Goal: Transaction & Acquisition: Book appointment/travel/reservation

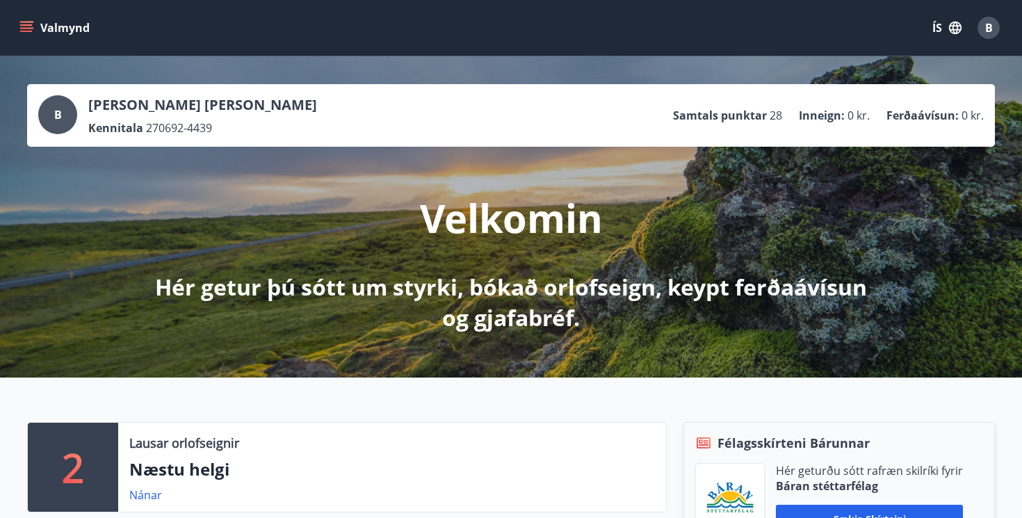
click at [960, 17] on button "ÍS" at bounding box center [947, 27] width 44 height 25
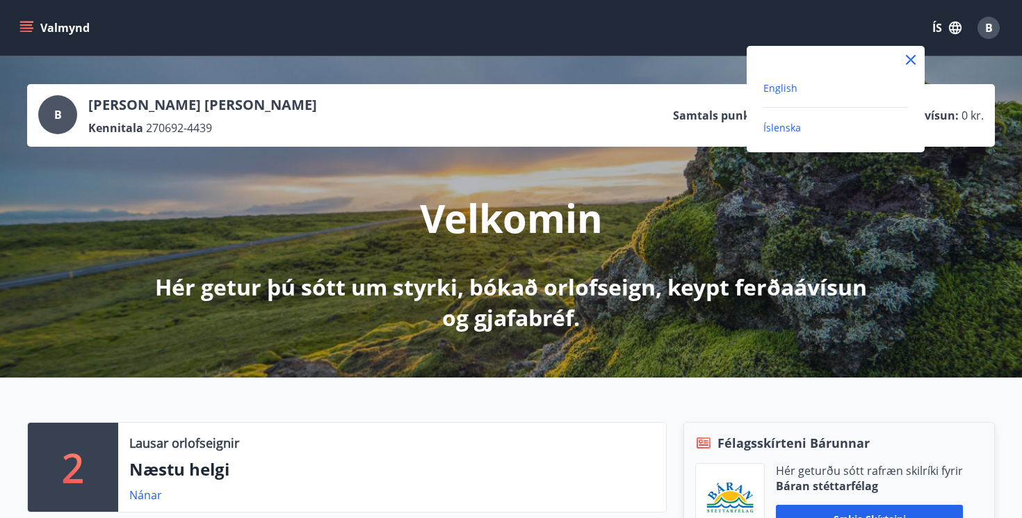
click at [792, 88] on span "English" at bounding box center [780, 87] width 34 height 13
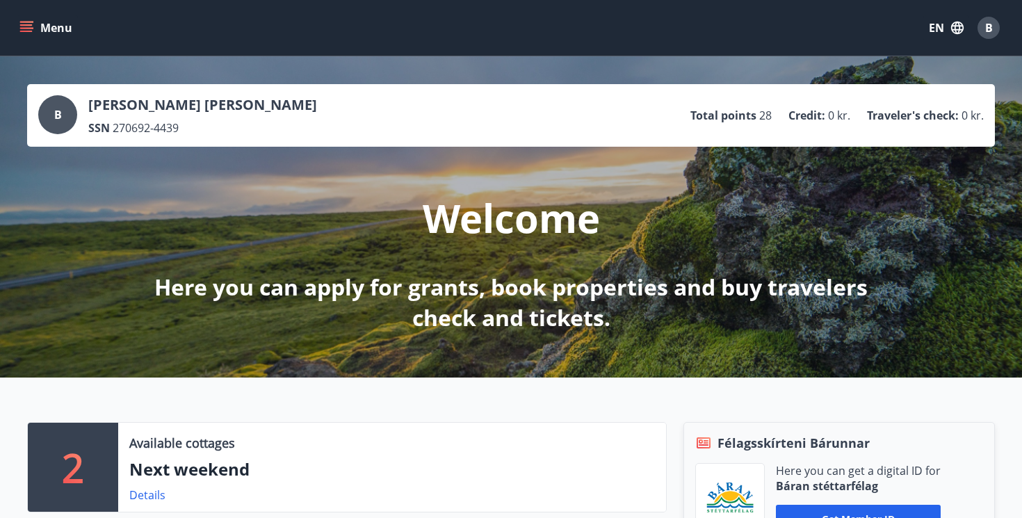
click at [63, 39] on button "Menu" at bounding box center [47, 27] width 61 height 25
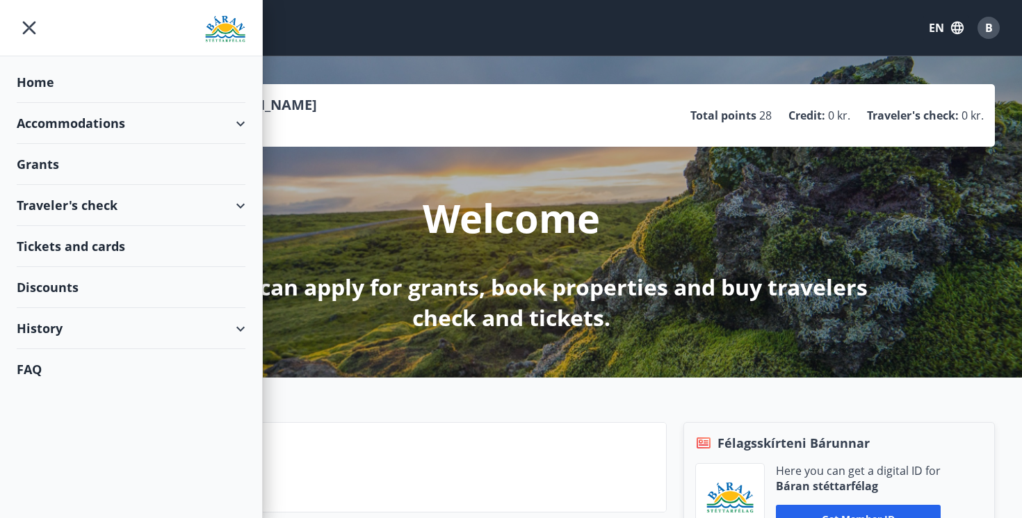
click at [155, 127] on div "Accommodations" at bounding box center [131, 123] width 229 height 41
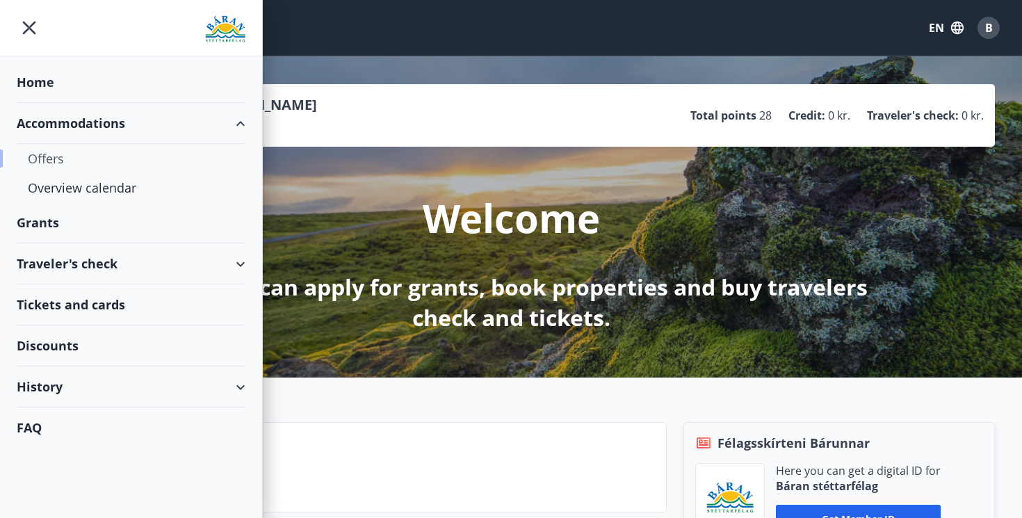
click at [72, 163] on div "Offers" at bounding box center [131, 158] width 206 height 29
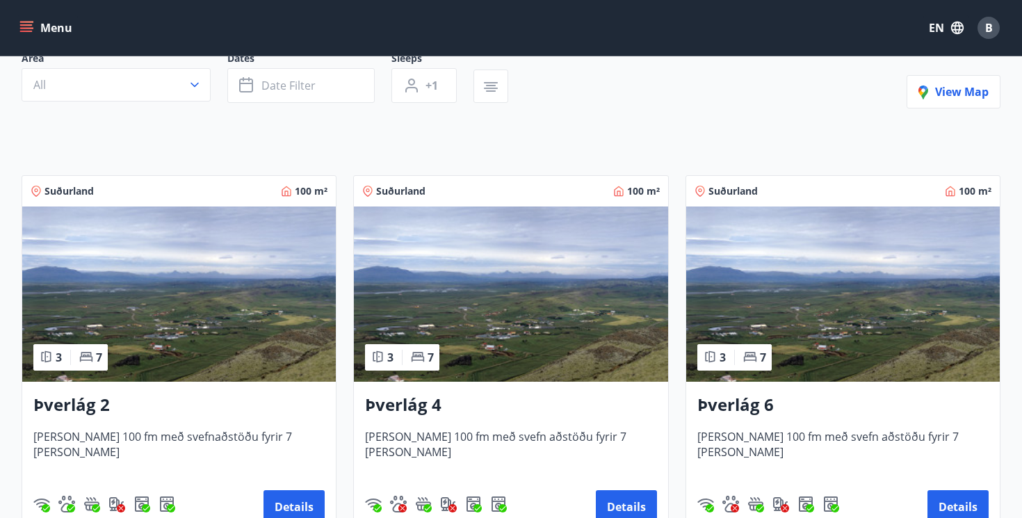
scroll to position [155, 0]
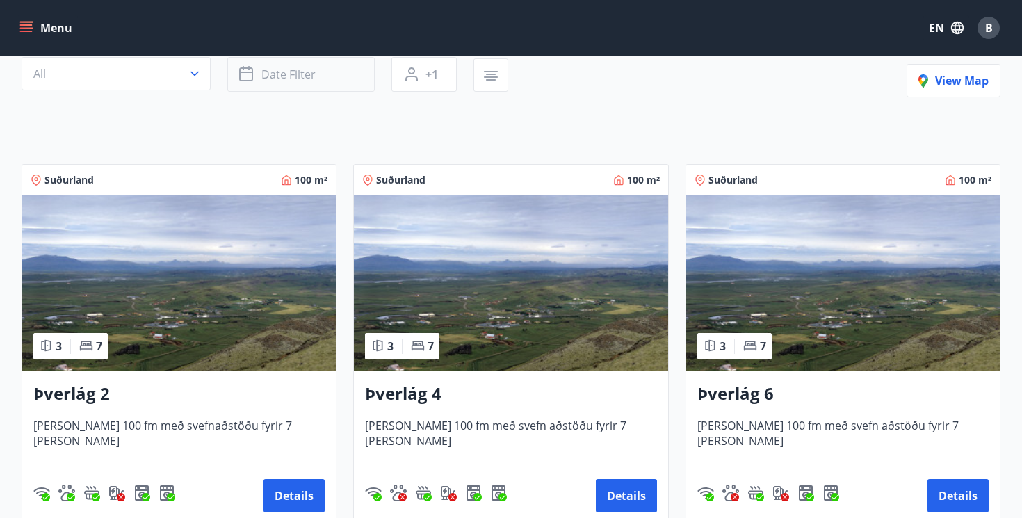
click at [269, 83] on button "Date filter" at bounding box center [300, 74] width 147 height 35
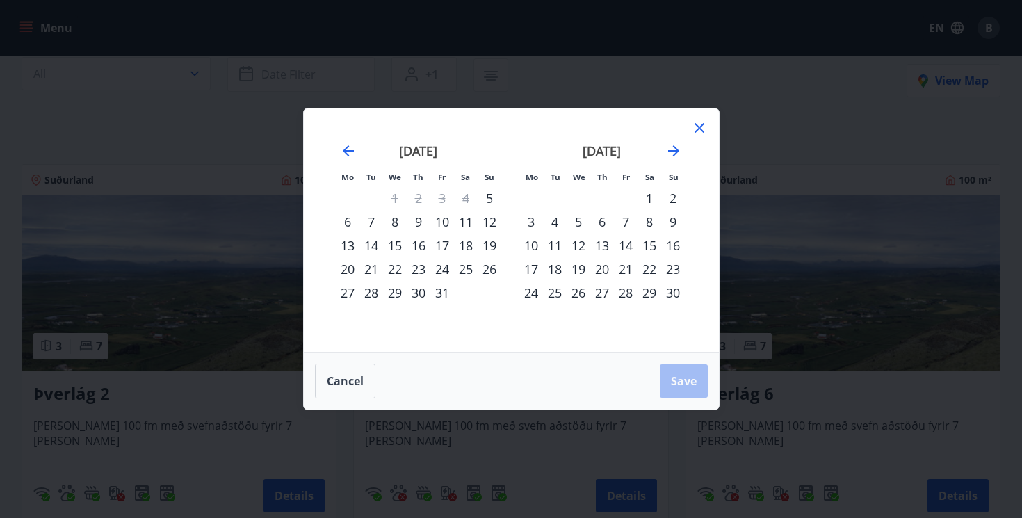
click at [693, 124] on icon at bounding box center [699, 128] width 17 height 17
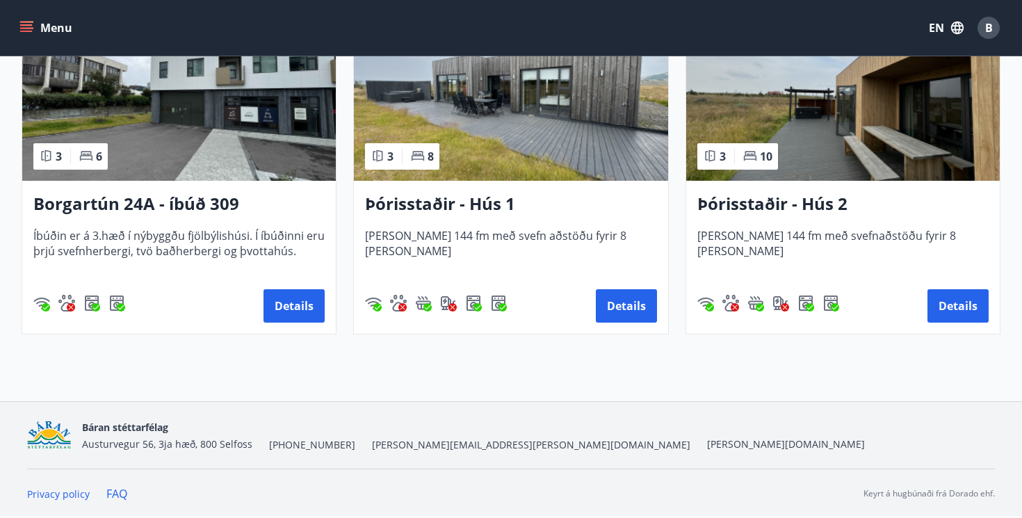
click at [510, 187] on div "Þórisstaðir - Hús 1 [PERSON_NAME] 144 fm með svefn aðstöðu fyrir 8 [PERSON_NAME…" at bounding box center [511, 257] width 314 height 153
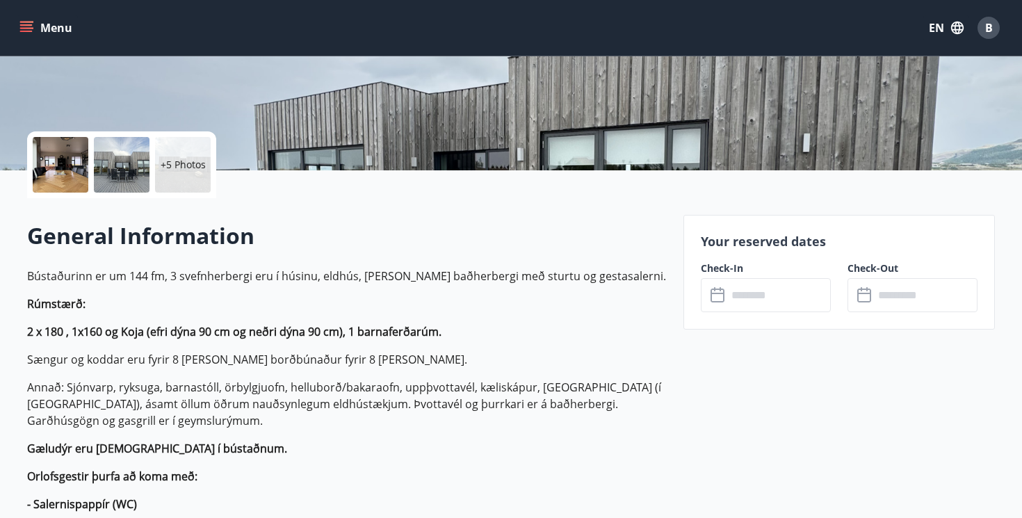
scroll to position [277, 0]
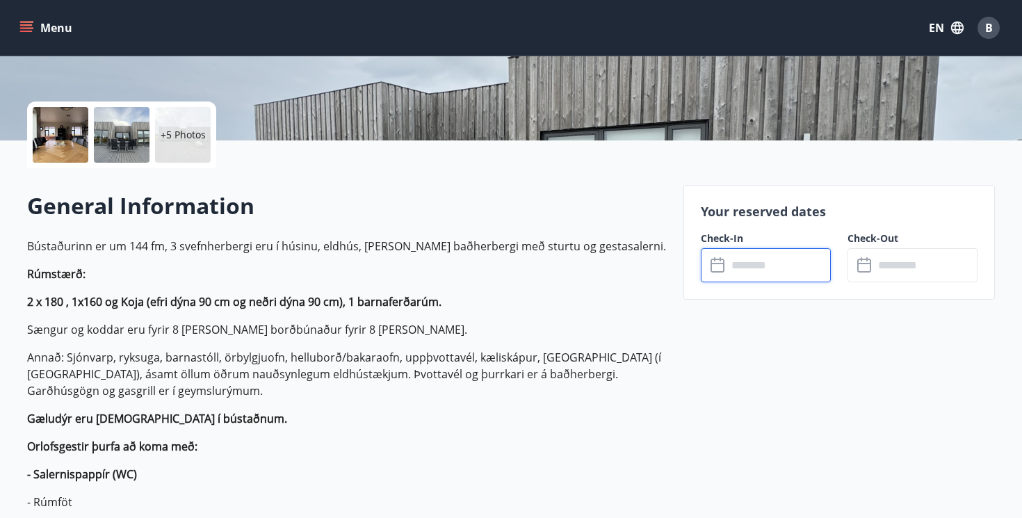
click at [764, 270] on input "text" at bounding box center [779, 265] width 104 height 34
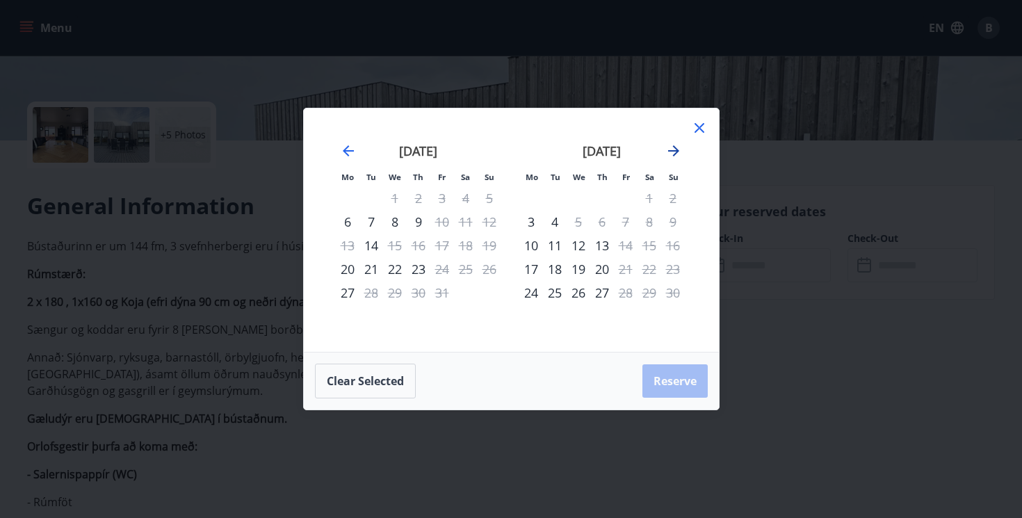
click at [679, 148] on icon "Move forward to switch to the next month." at bounding box center [673, 151] width 17 height 17
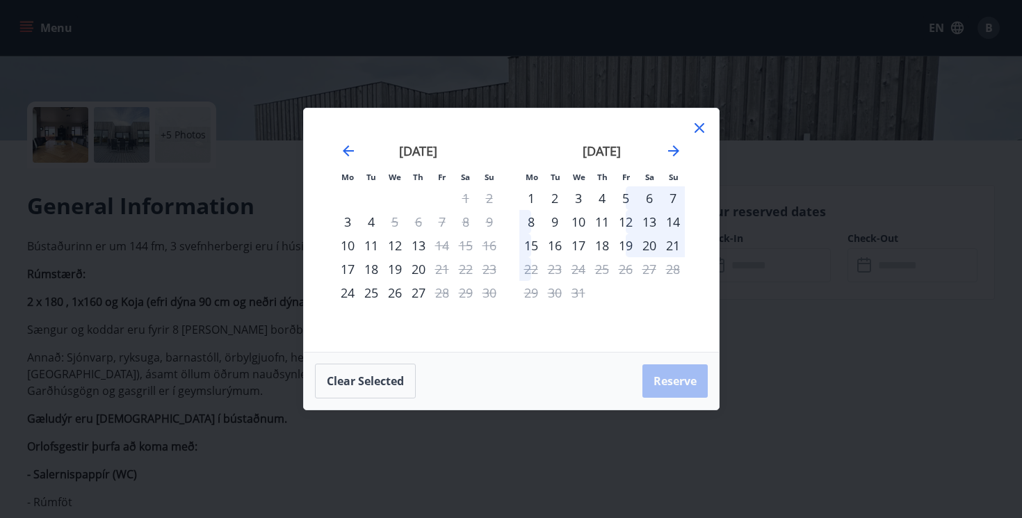
click at [602, 197] on div "4" at bounding box center [602, 198] width 24 height 24
click at [532, 224] on div "8" at bounding box center [531, 222] width 24 height 24
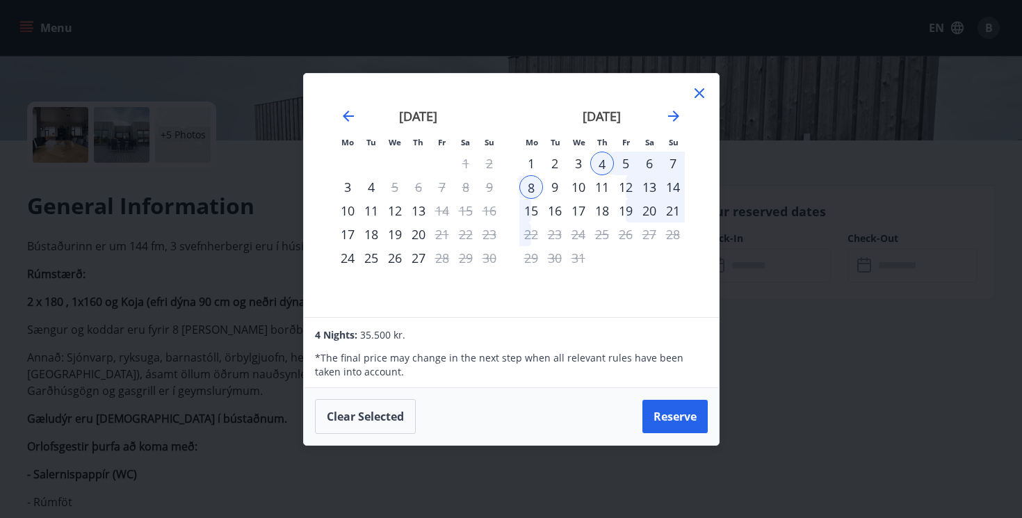
click at [578, 163] on div "3" at bounding box center [579, 164] width 24 height 24
click at [691, 100] on icon at bounding box center [699, 93] width 17 height 17
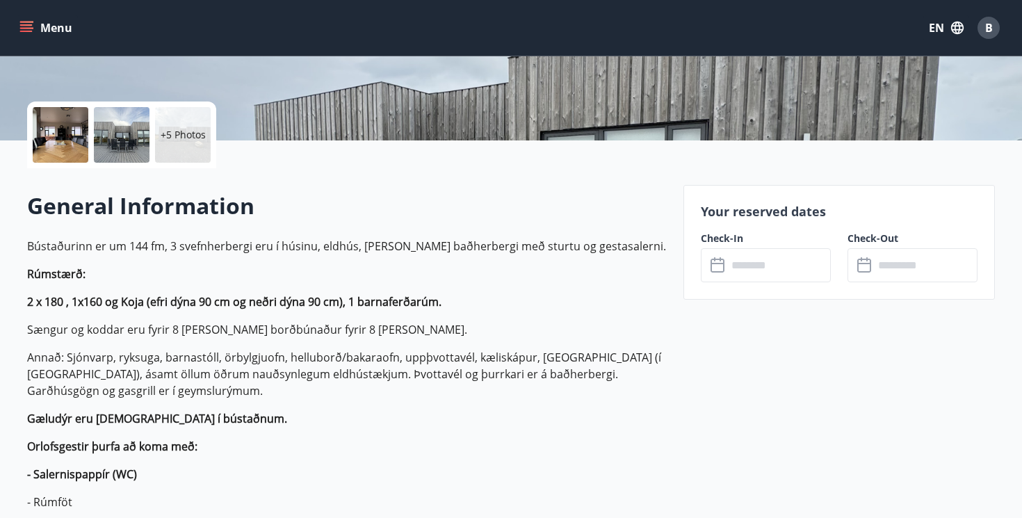
click at [719, 260] on icon at bounding box center [719, 259] width 1 height 4
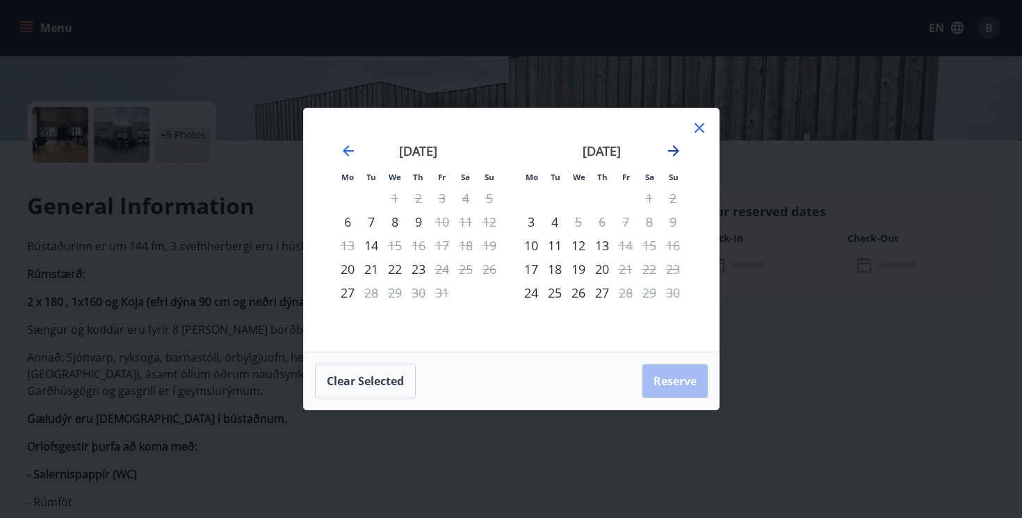
click at [676, 151] on icon "Move forward to switch to the next month." at bounding box center [673, 150] width 11 height 11
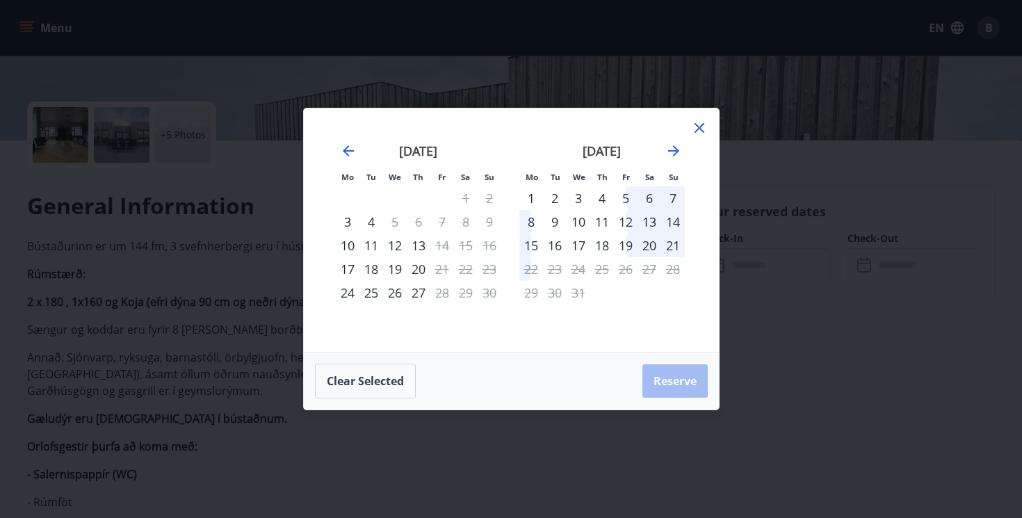
click at [582, 198] on div "3" at bounding box center [579, 198] width 24 height 24
click at [551, 200] on div "2" at bounding box center [555, 198] width 24 height 24
click at [578, 199] on div "3" at bounding box center [579, 198] width 24 height 24
click at [603, 199] on div "4" at bounding box center [602, 198] width 24 height 24
click at [626, 199] on div "5" at bounding box center [626, 198] width 24 height 24
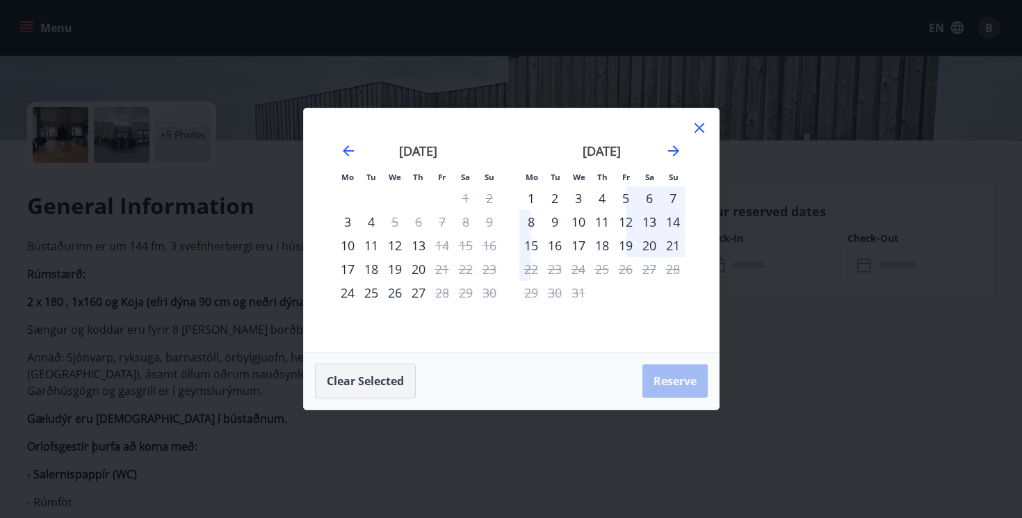
click at [386, 375] on button "Clear selected" at bounding box center [365, 381] width 101 height 35
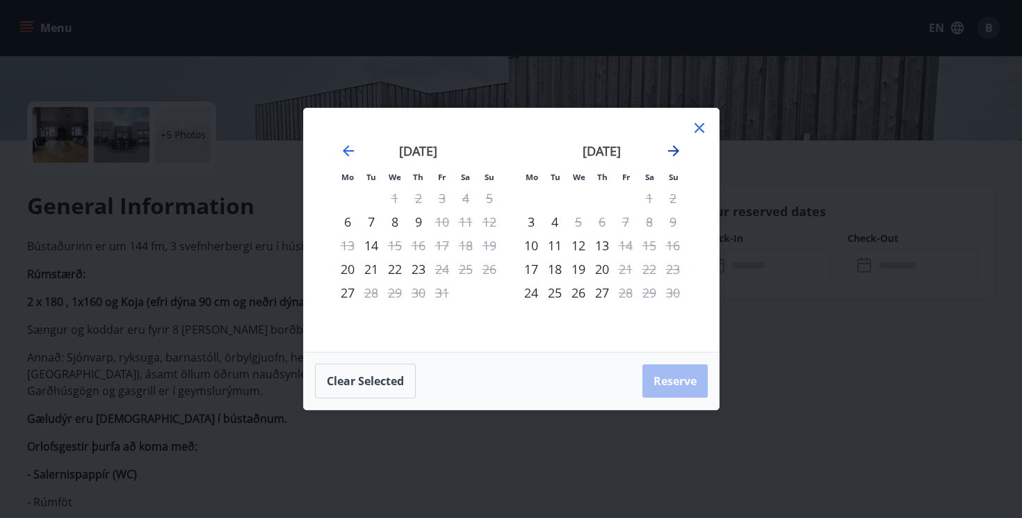
click at [681, 150] on icon "Move forward to switch to the next month." at bounding box center [673, 151] width 17 height 17
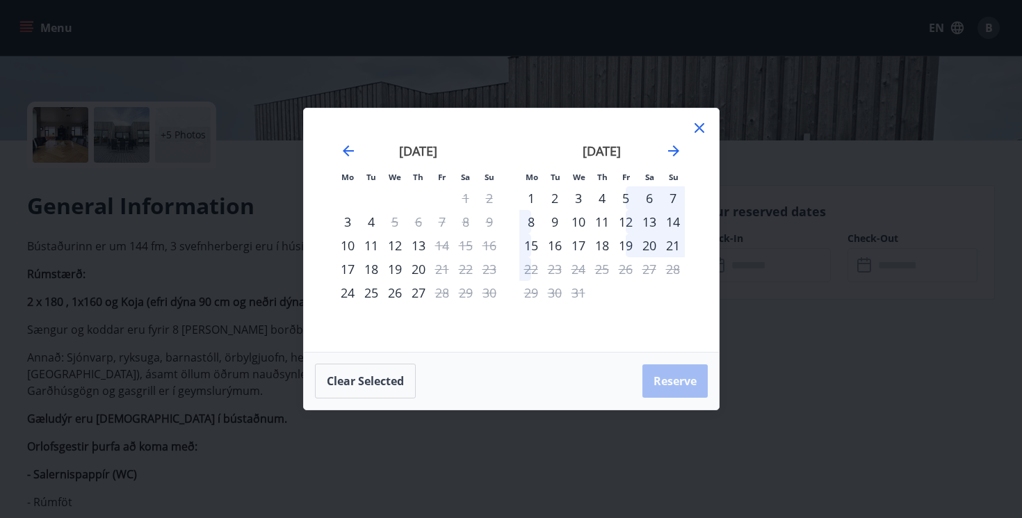
click at [590, 197] on div "4" at bounding box center [602, 198] width 24 height 24
click at [601, 197] on div "4" at bounding box center [602, 198] width 24 height 24
click at [531, 220] on div "8" at bounding box center [531, 222] width 24 height 24
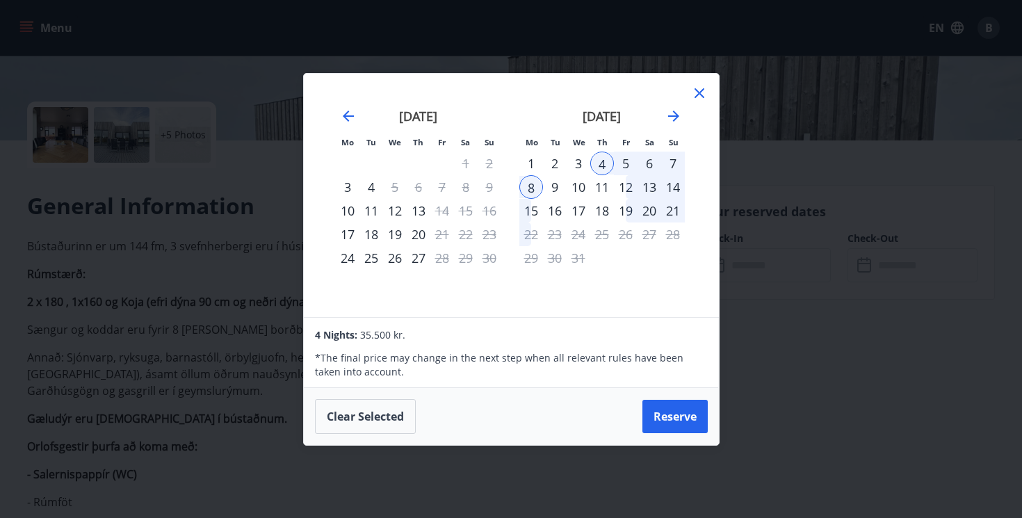
click at [693, 93] on icon at bounding box center [699, 93] width 17 height 17
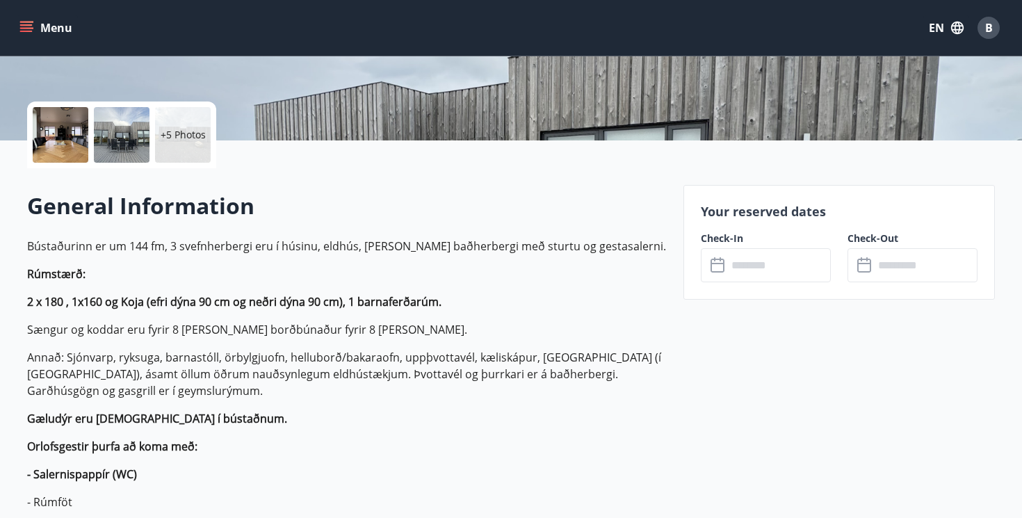
click at [715, 258] on icon at bounding box center [714, 259] width 1 height 4
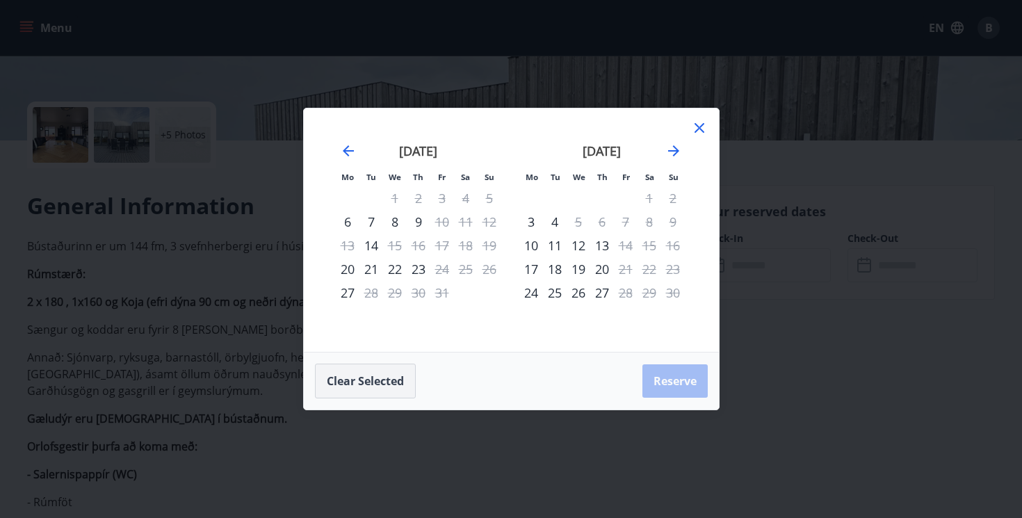
click at [397, 389] on button "Clear selected" at bounding box center [365, 381] width 101 height 35
click at [676, 147] on icon "Move forward to switch to the next month." at bounding box center [673, 151] width 17 height 17
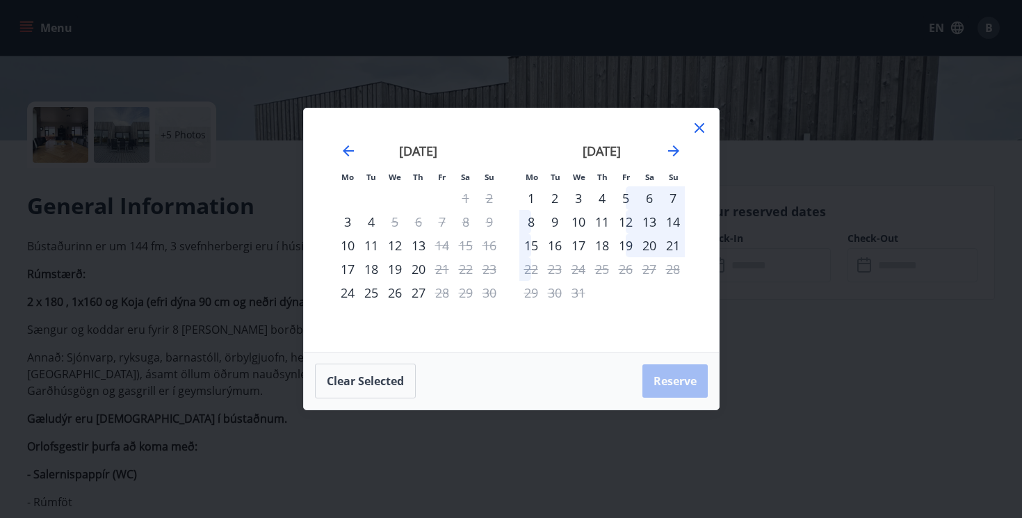
click at [625, 196] on div "5" at bounding box center [626, 198] width 24 height 24
click at [530, 222] on div "8" at bounding box center [531, 222] width 24 height 24
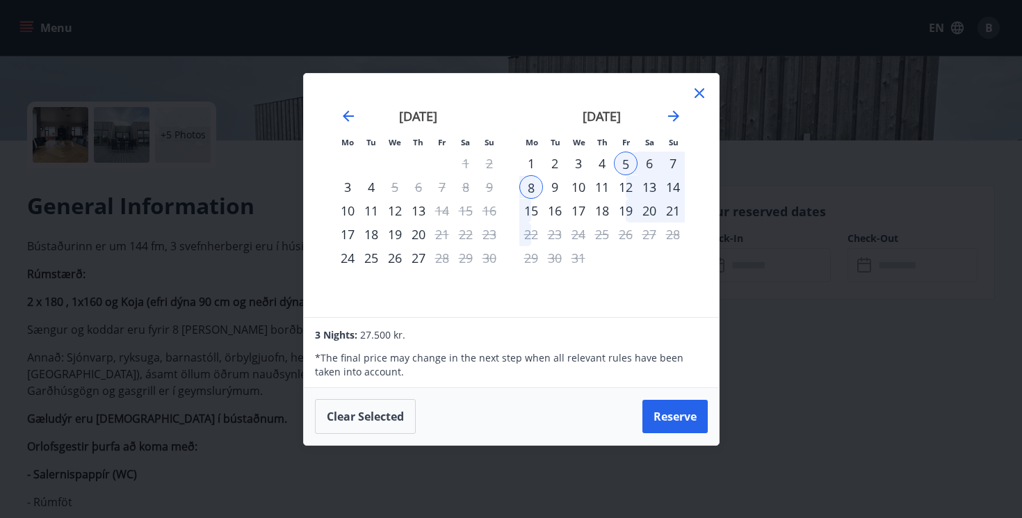
click at [701, 92] on icon at bounding box center [699, 93] width 17 height 17
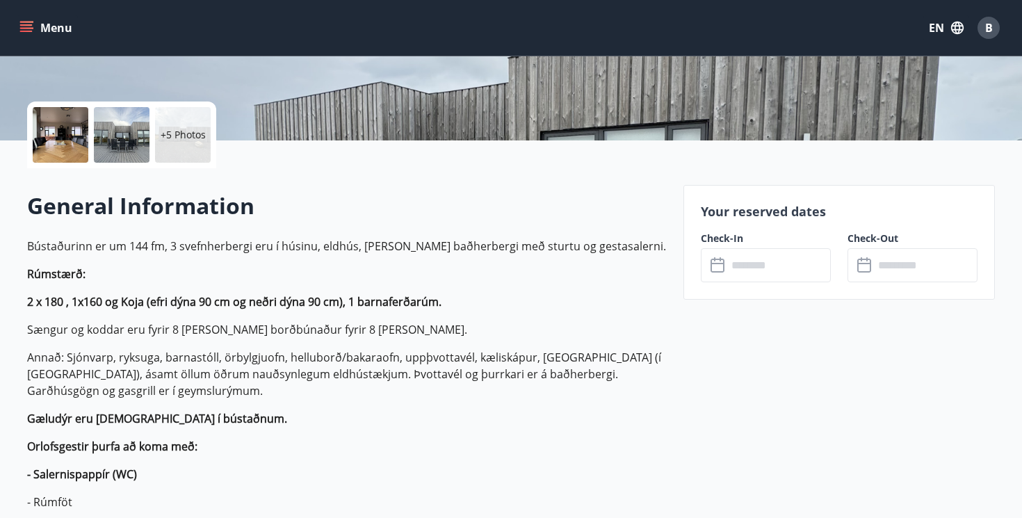
click at [724, 260] on icon at bounding box center [717, 266] width 14 height 14
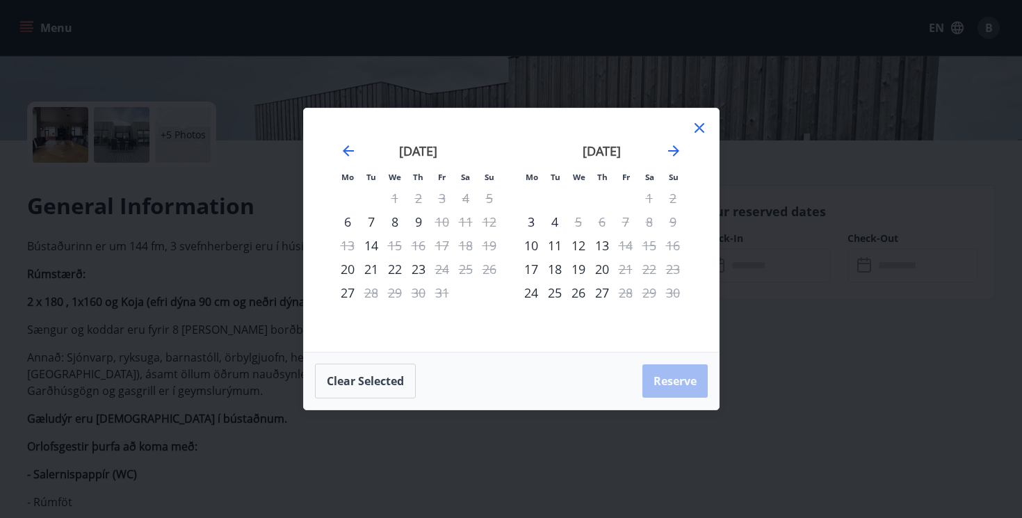
click at [698, 124] on icon at bounding box center [699, 128] width 17 height 17
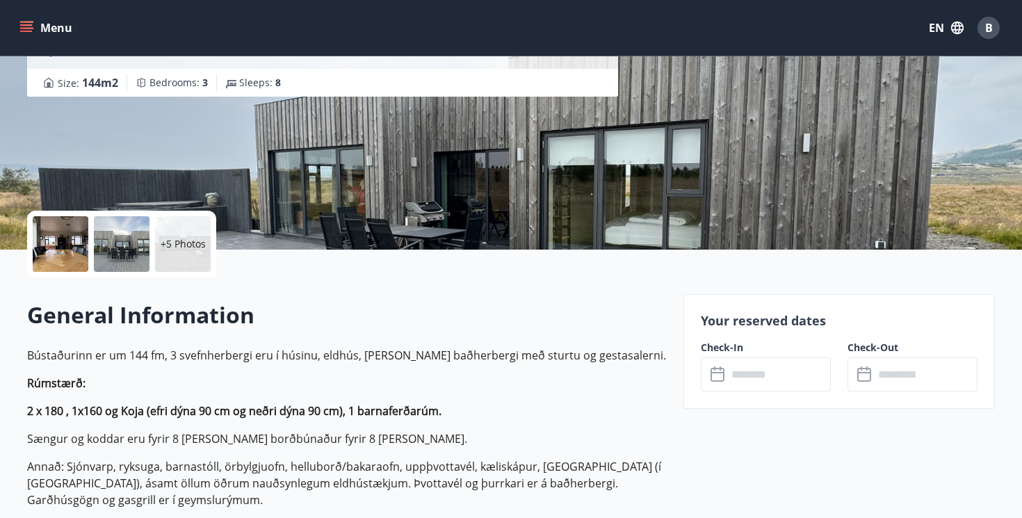
scroll to position [83, 0]
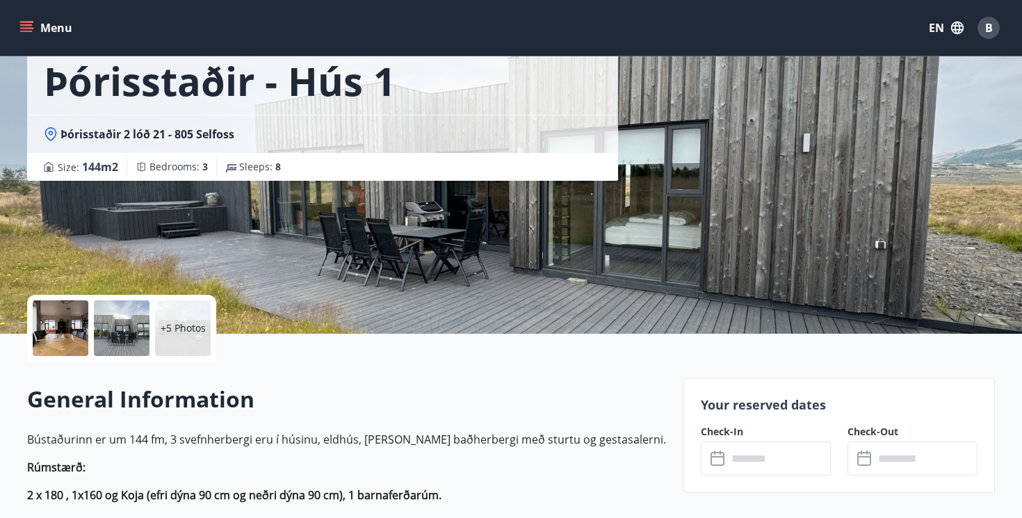
click at [186, 335] on div "+5 Photos" at bounding box center [183, 328] width 56 height 56
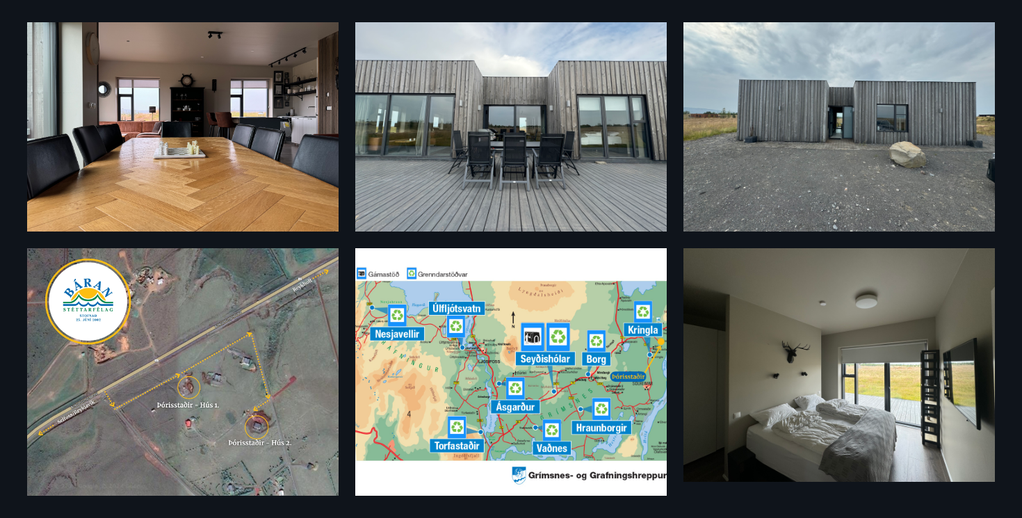
scroll to position [0, 0]
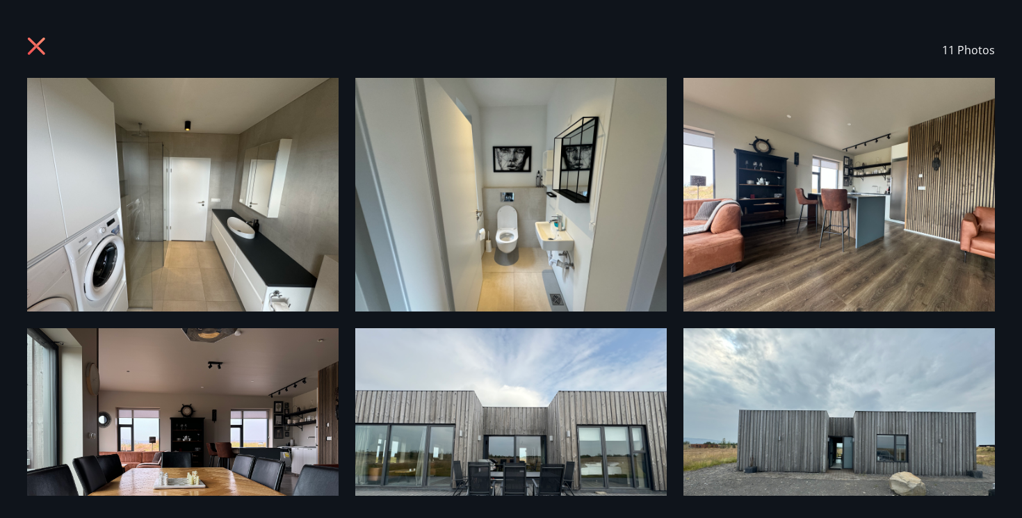
click at [35, 44] on icon at bounding box center [36, 46] width 17 height 17
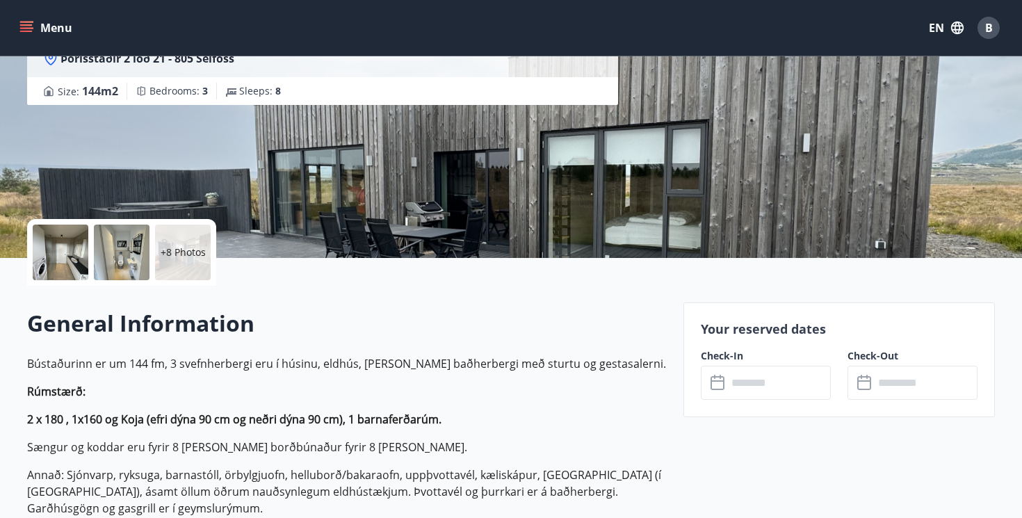
scroll to position [200, 0]
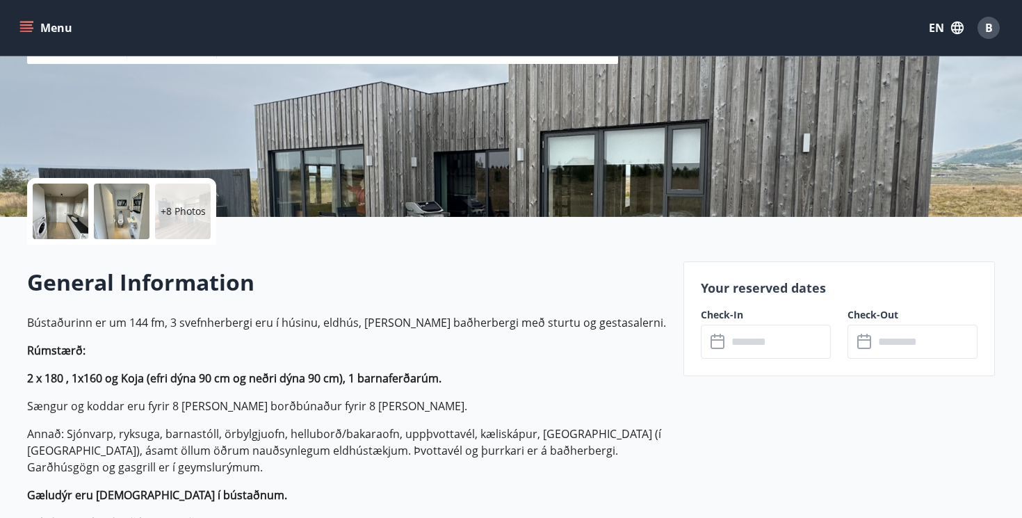
click at [723, 337] on icon at bounding box center [717, 342] width 14 height 14
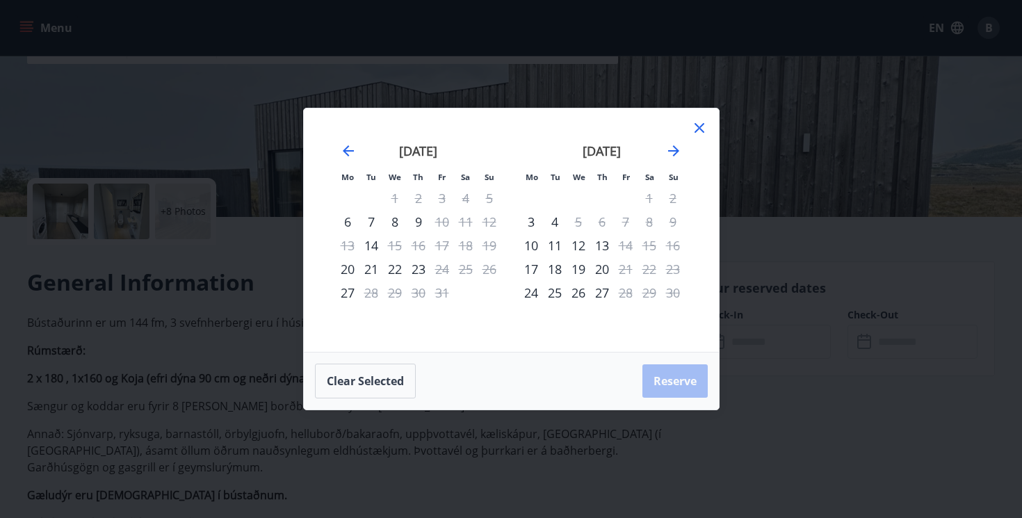
click at [684, 147] on div "[DATE]" at bounding box center [601, 155] width 165 height 61
click at [679, 150] on icon "Move forward to switch to the next month." at bounding box center [673, 151] width 17 height 17
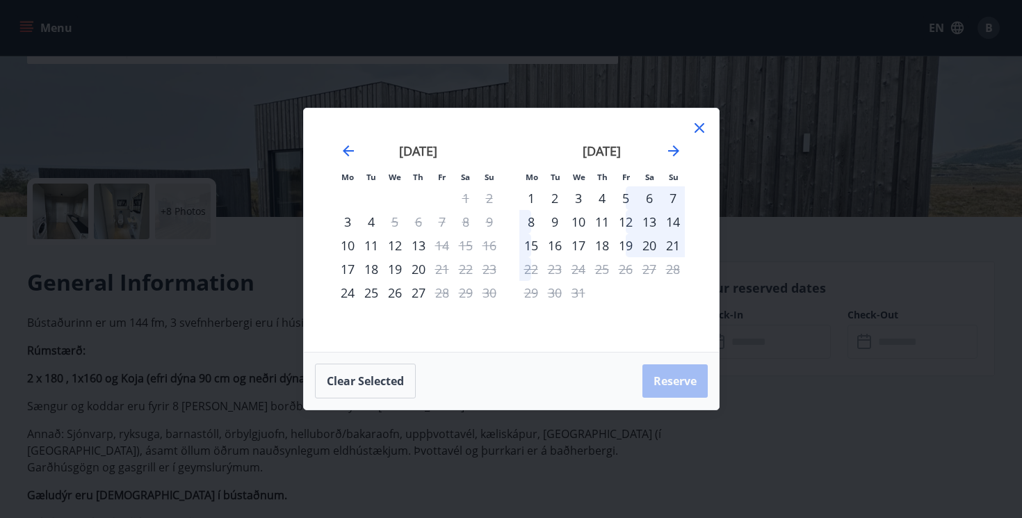
click at [628, 199] on div "5" at bounding box center [626, 198] width 24 height 24
click at [536, 225] on div "8" at bounding box center [531, 222] width 24 height 24
drag, startPoint x: 396, startPoint y: 377, endPoint x: 402, endPoint y: 368, distance: 11.0
click at [396, 376] on button "Clear selected" at bounding box center [365, 381] width 101 height 35
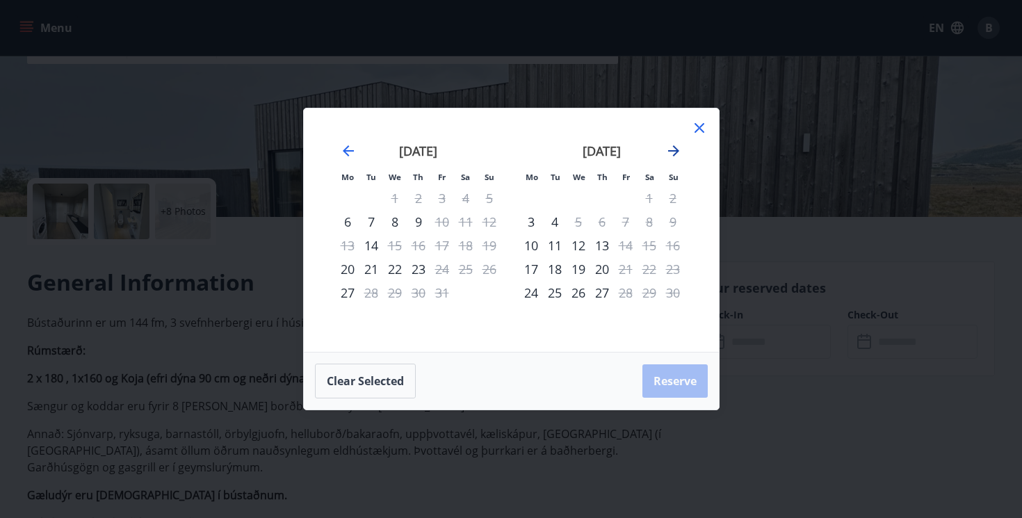
click at [672, 154] on icon "Move forward to switch to the next month." at bounding box center [673, 151] width 17 height 17
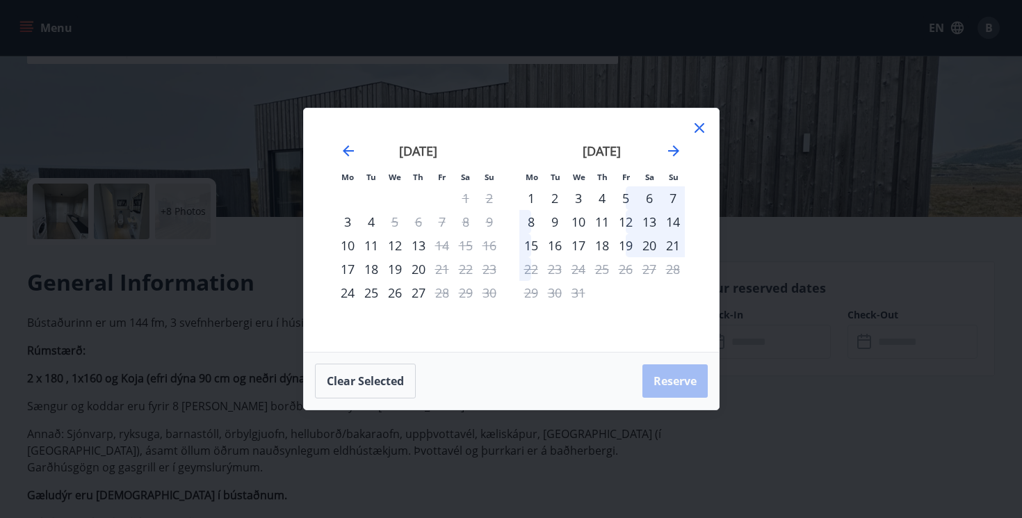
click at [626, 197] on div "5" at bounding box center [626, 198] width 24 height 24
click at [529, 219] on div "8" at bounding box center [531, 222] width 24 height 24
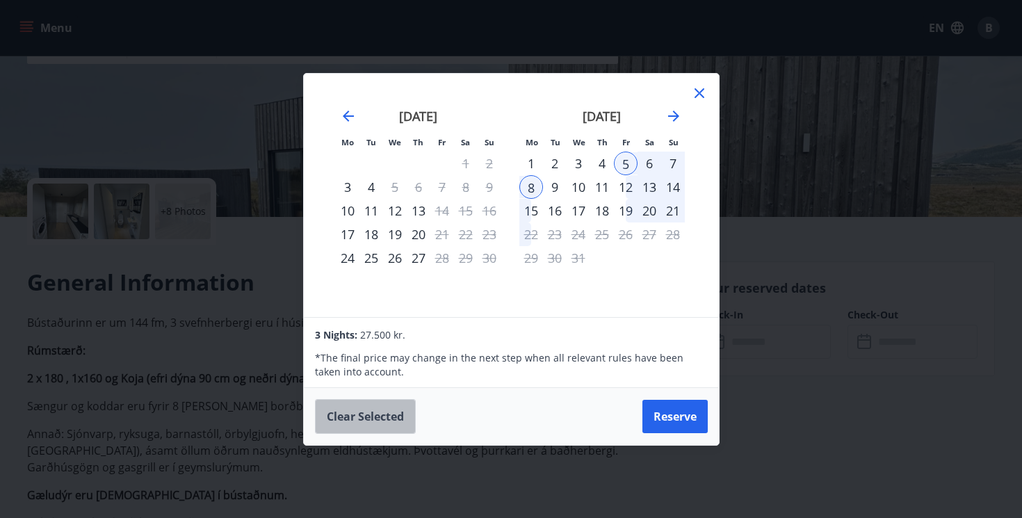
click at [391, 417] on button "Clear selected" at bounding box center [365, 416] width 101 height 35
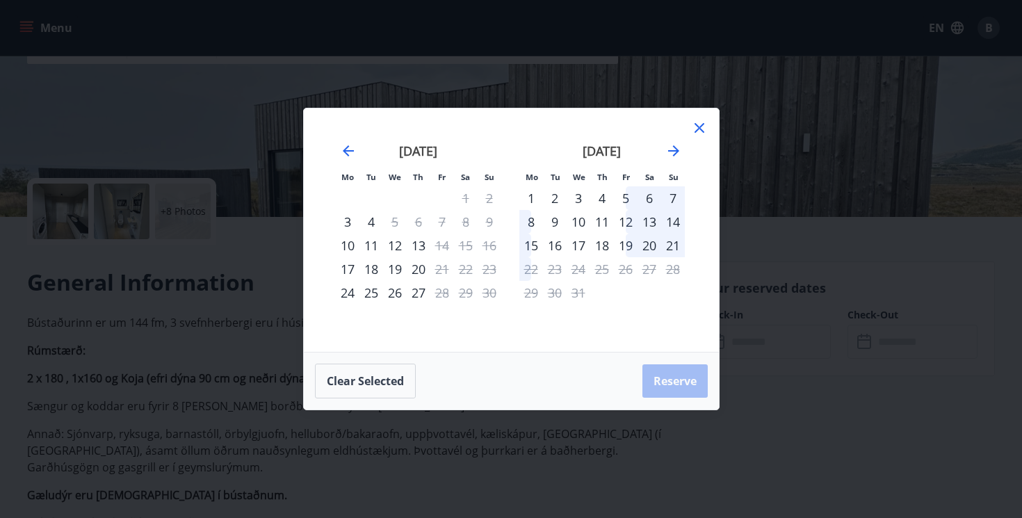
drag, startPoint x: 581, startPoint y: 198, endPoint x: 551, endPoint y: 212, distance: 33.0
click at [581, 198] on div "3" at bounding box center [579, 198] width 24 height 24
click at [531, 221] on div "8" at bounding box center [531, 222] width 24 height 24
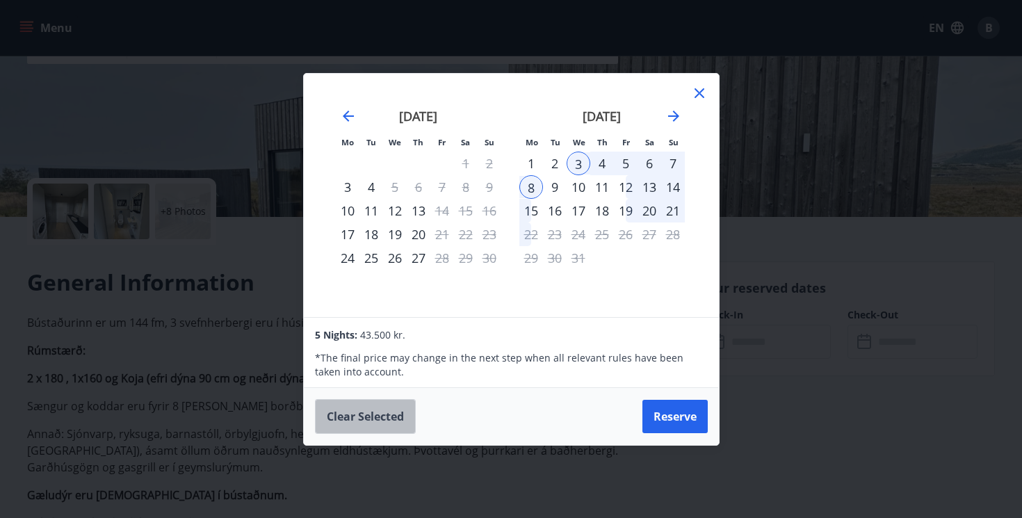
click at [381, 425] on button "Clear selected" at bounding box center [365, 416] width 101 height 35
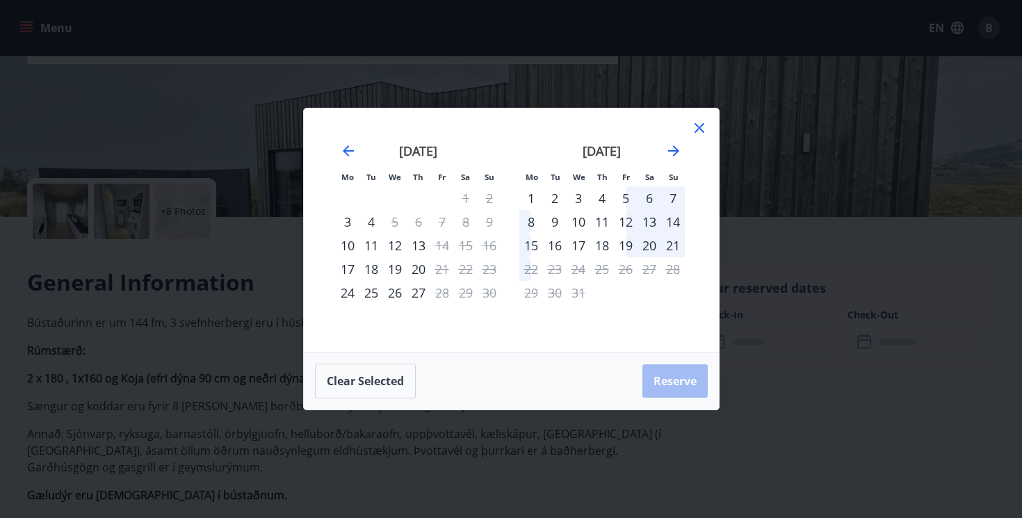
click at [644, 199] on div "6" at bounding box center [649, 198] width 24 height 24
click at [528, 222] on div "8" at bounding box center [531, 222] width 24 height 24
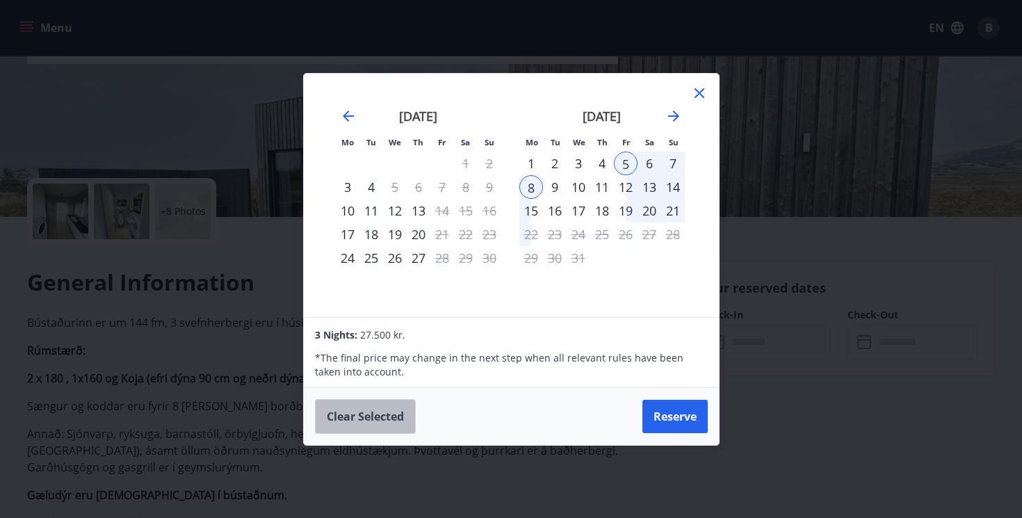
click at [397, 431] on button "Clear selected" at bounding box center [365, 416] width 101 height 35
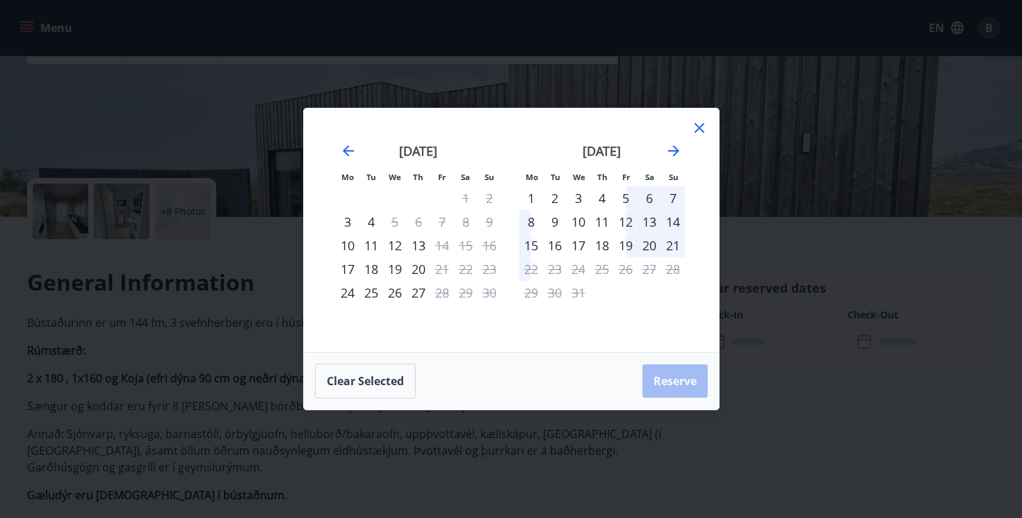
click at [644, 200] on div "6" at bounding box center [649, 198] width 24 height 24
click at [527, 218] on div "8" at bounding box center [531, 222] width 24 height 24
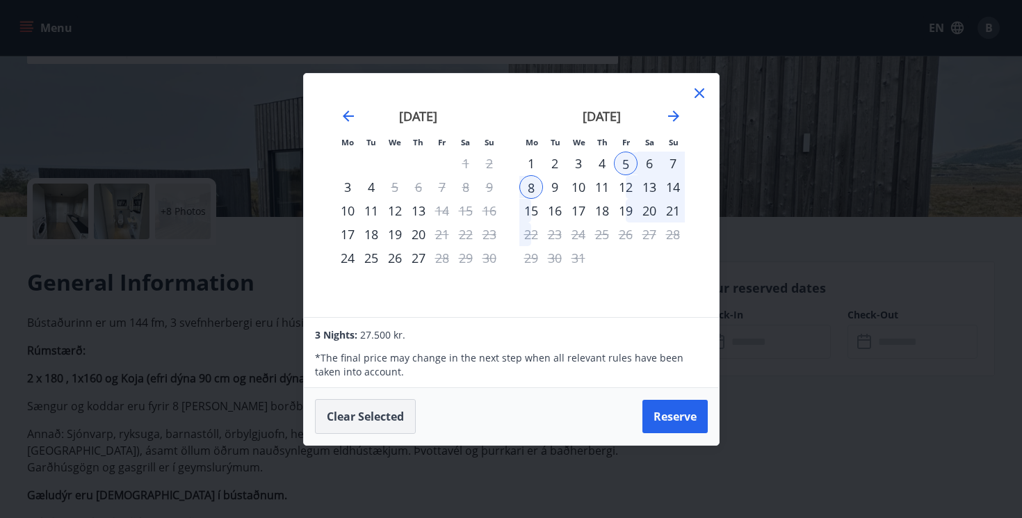
click at [386, 413] on button "Clear selected" at bounding box center [365, 416] width 101 height 35
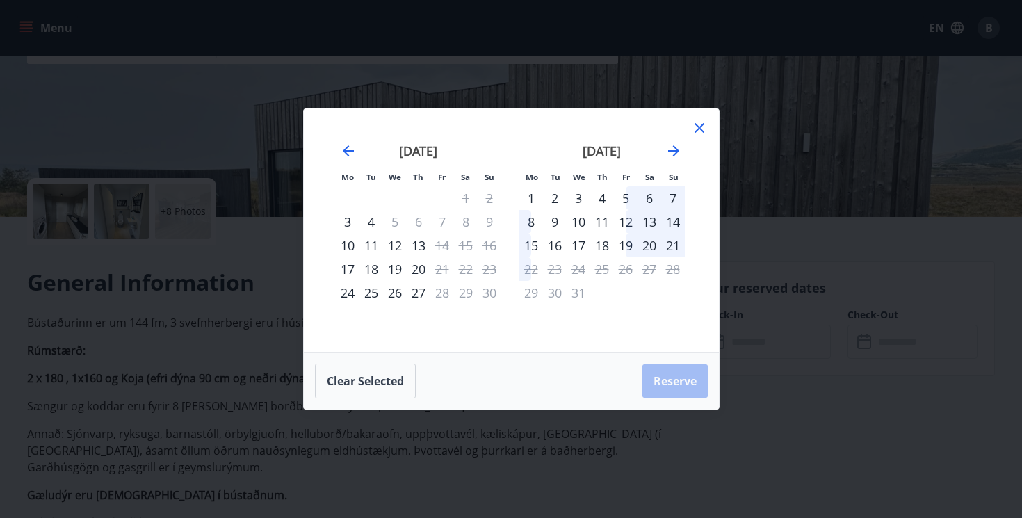
click at [648, 199] on div "6" at bounding box center [649, 198] width 24 height 24
click at [369, 384] on button "Clear selected" at bounding box center [365, 381] width 101 height 35
click at [624, 198] on div "5" at bounding box center [626, 198] width 24 height 24
click at [530, 222] on div "8" at bounding box center [531, 222] width 24 height 24
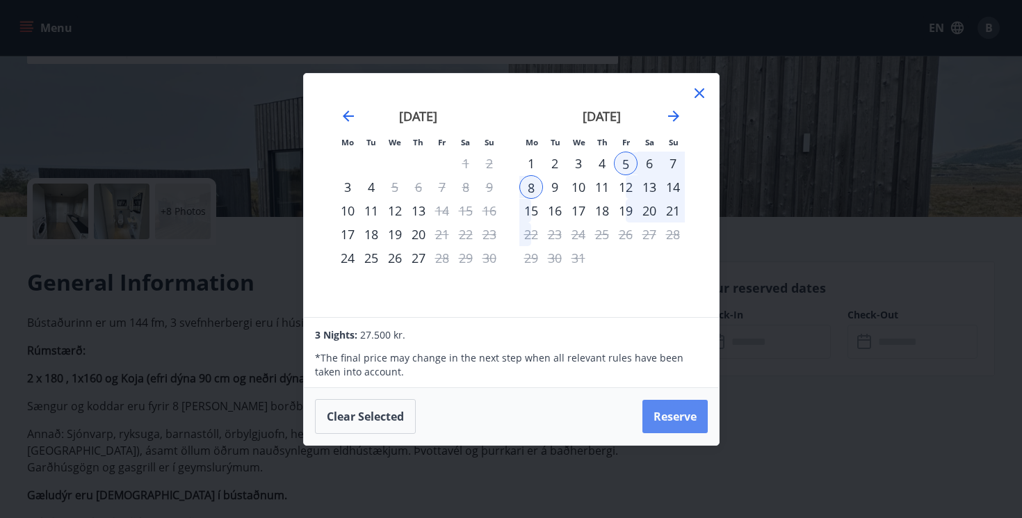
click at [684, 424] on button "Reserve" at bounding box center [674, 416] width 65 height 33
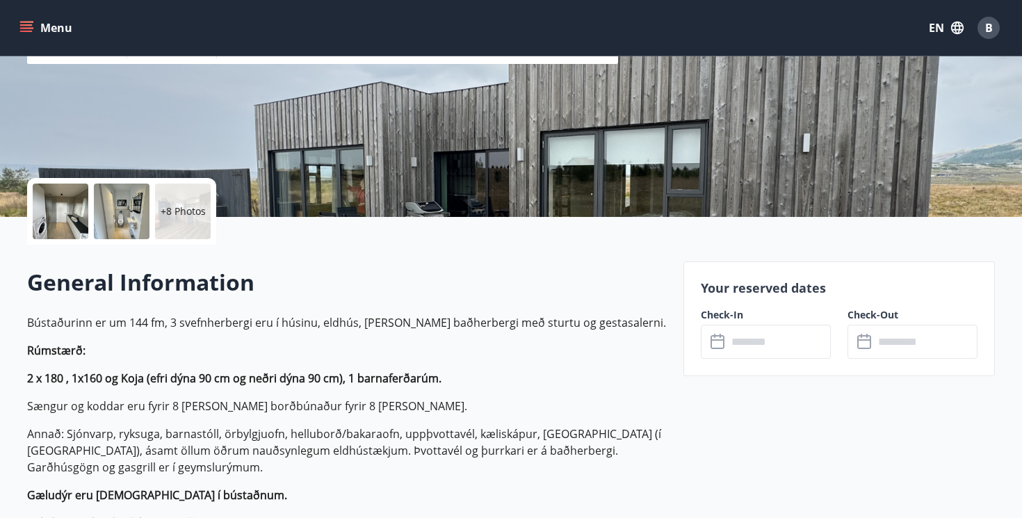
type input "******"
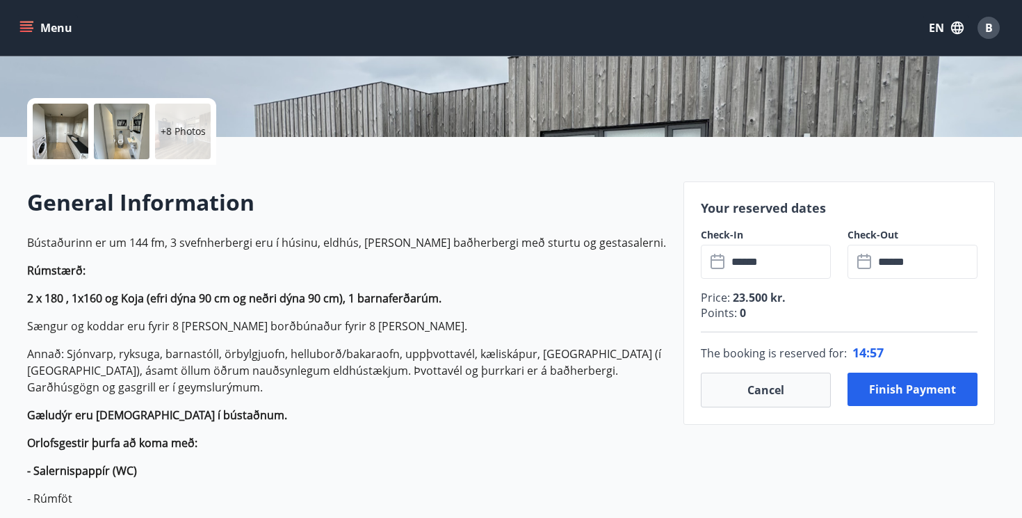
scroll to position [305, 0]
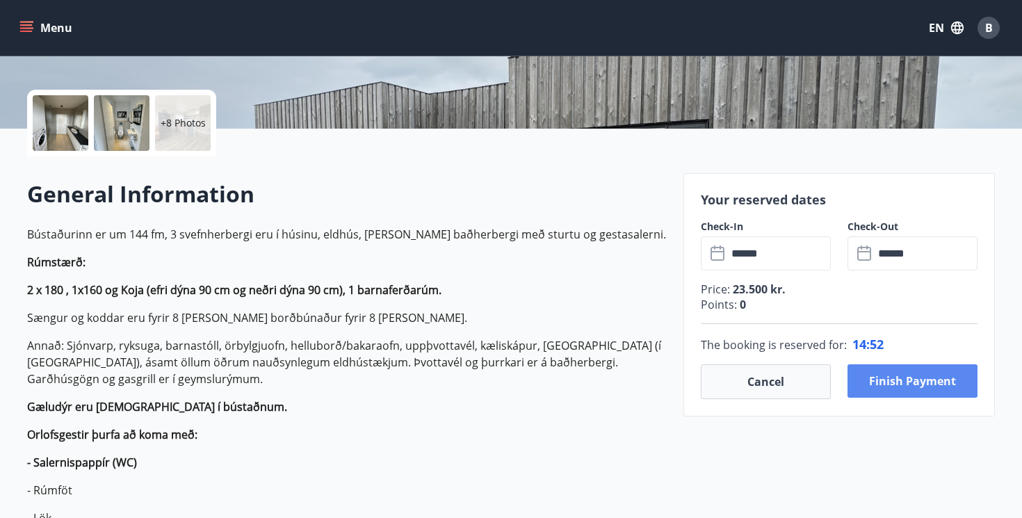
click at [945, 392] on button "Finish payment" at bounding box center [912, 380] width 130 height 33
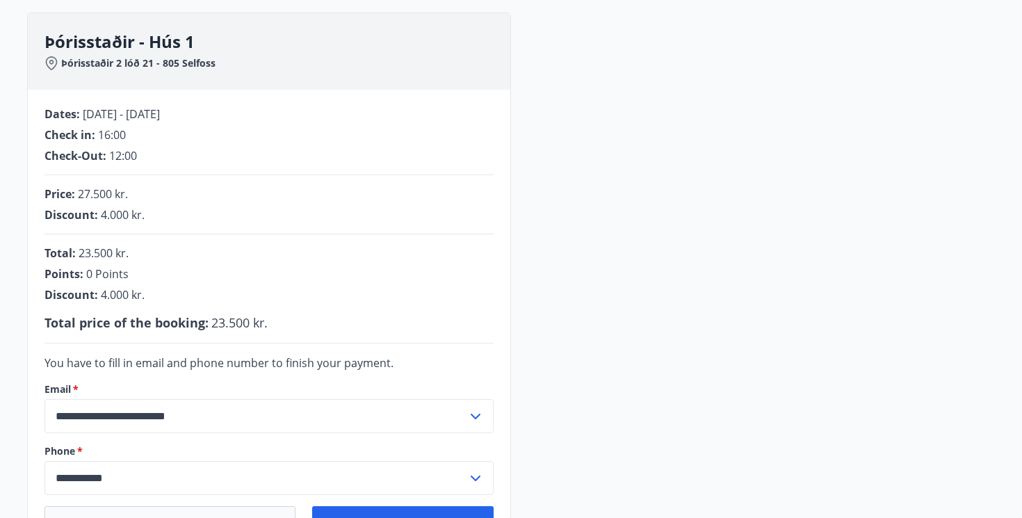
scroll to position [192, 0]
click at [619, 338] on div "**********" at bounding box center [511, 287] width 968 height 546
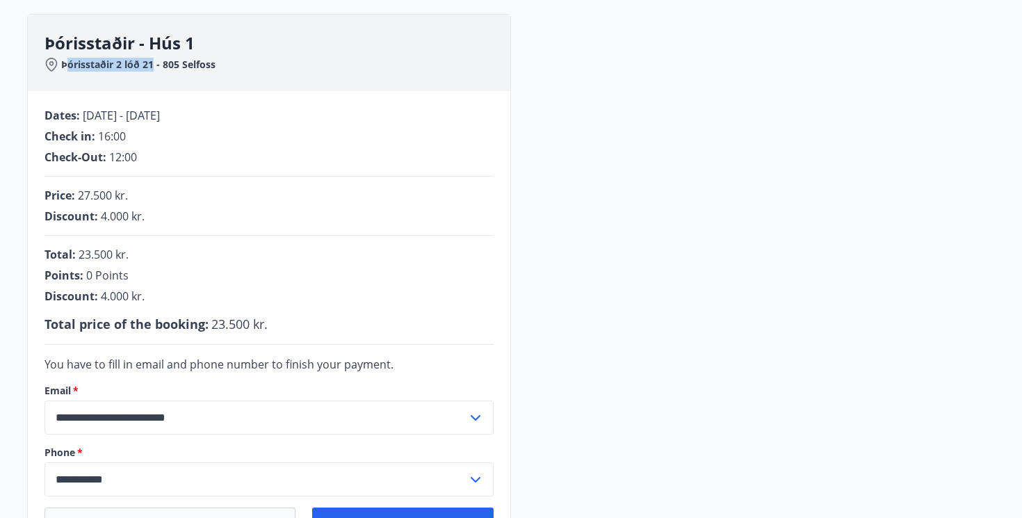
drag, startPoint x: 154, startPoint y: 65, endPoint x: 94, endPoint y: 60, distance: 60.7
click at [65, 63] on span "Þórisstaðir 2 lóð 21 - 805 Selfoss" at bounding box center [138, 65] width 154 height 14
drag, startPoint x: 226, startPoint y: 68, endPoint x: 61, endPoint y: 69, distance: 164.7
click at [61, 69] on div "Þórisstaðir 2 lóð 21 - 805 Selfoss" at bounding box center [277, 65] width 466 height 14
copy span "Þórisstaðir 2 lóð 21 - 805 Selfoss"
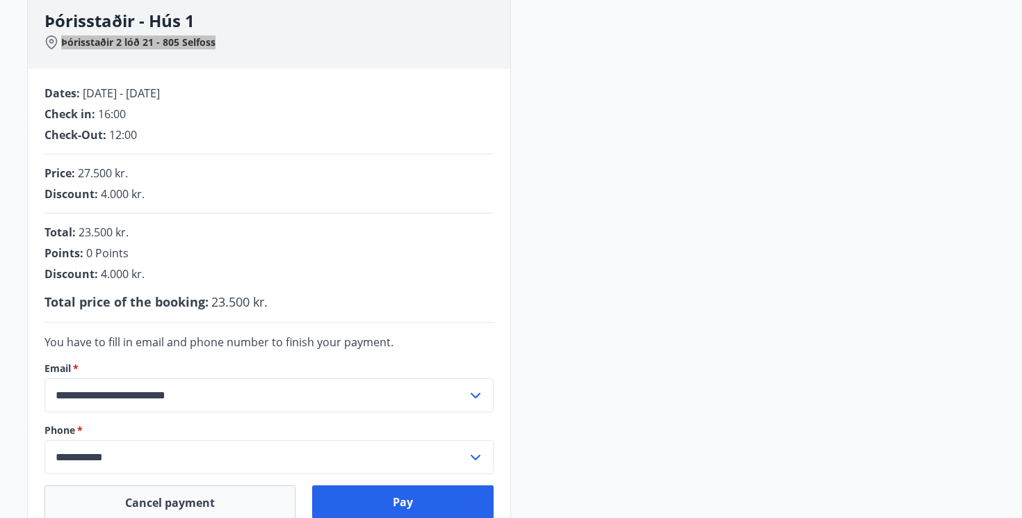
scroll to position [203, 0]
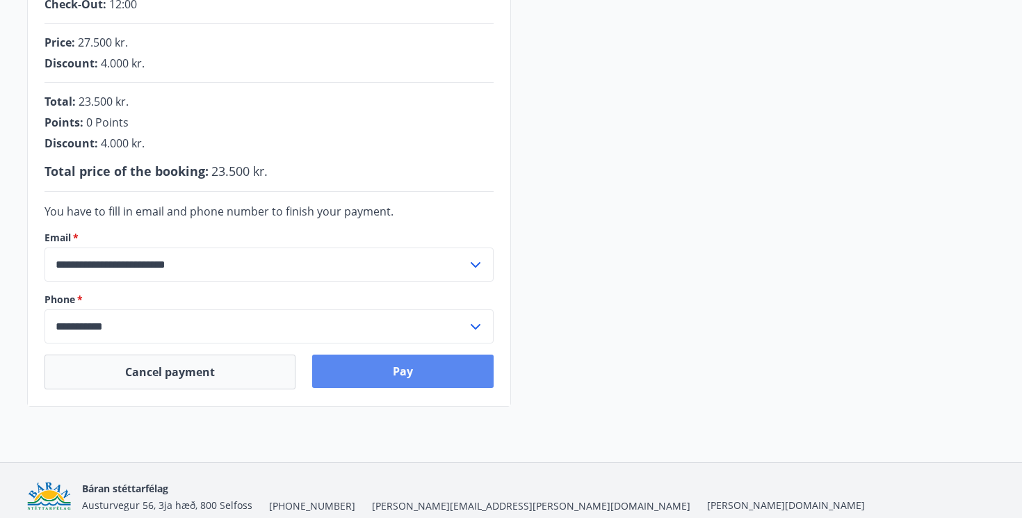
click at [409, 375] on button "Pay" at bounding box center [403, 371] width 182 height 33
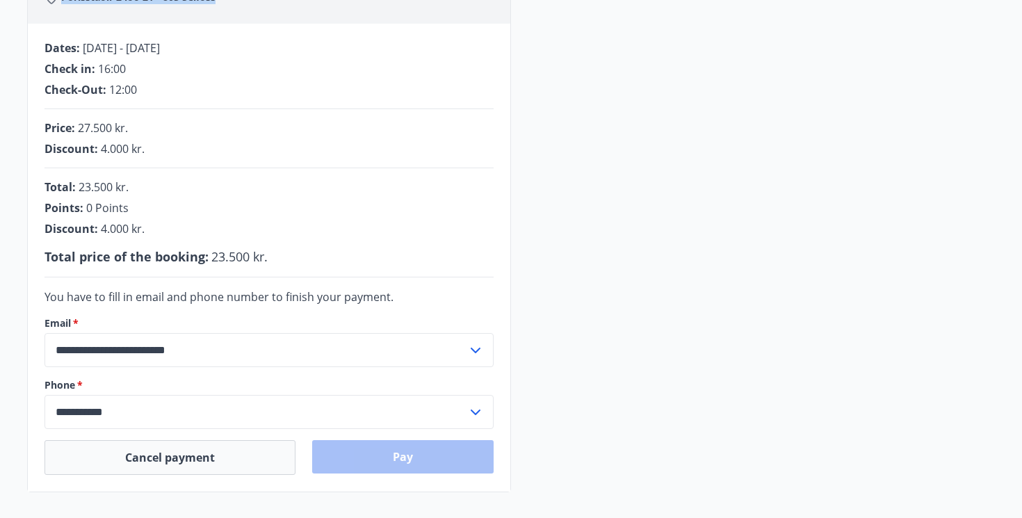
scroll to position [263, 0]
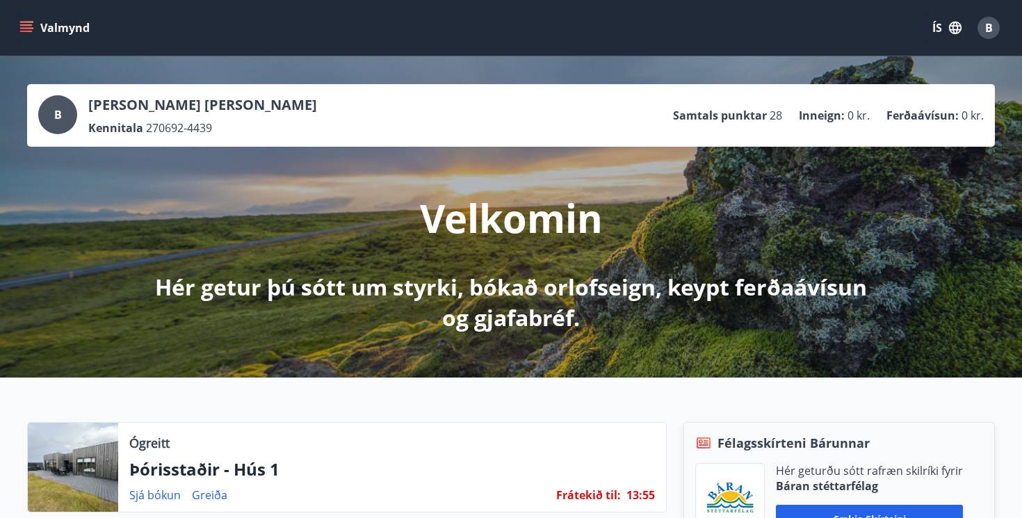
click at [70, 30] on button "Valmynd" at bounding box center [56, 27] width 79 height 25
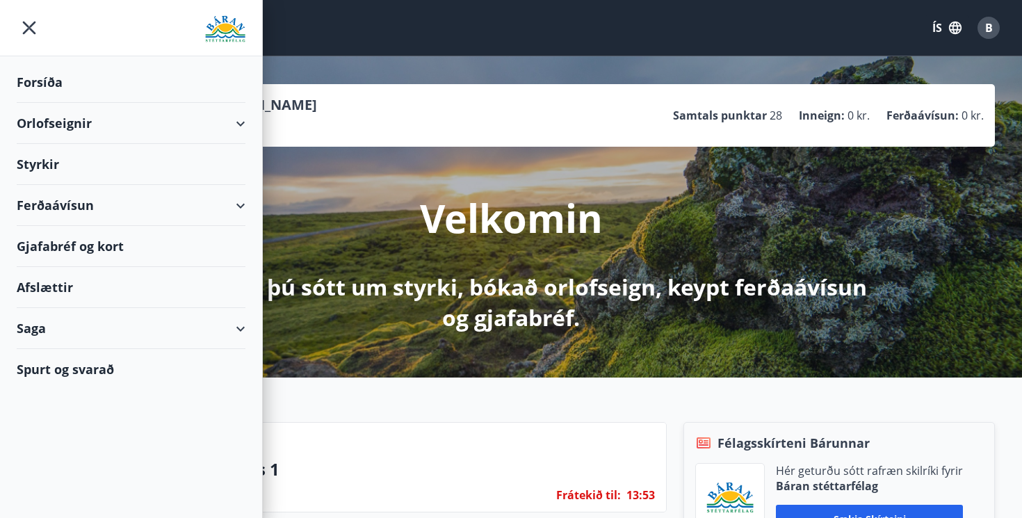
click at [143, 120] on div "Orlofseignir" at bounding box center [131, 123] width 229 height 41
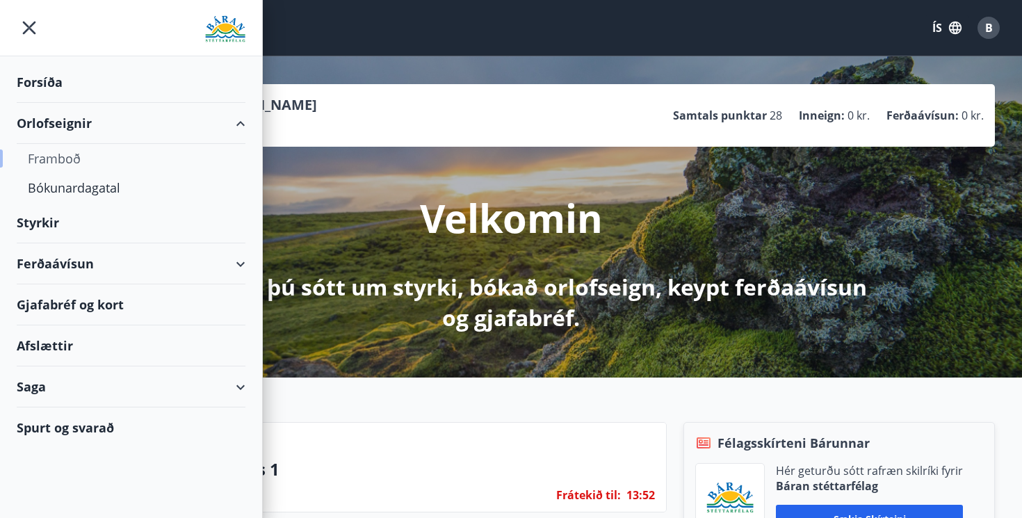
click at [62, 158] on div "Framboð" at bounding box center [131, 158] width 206 height 29
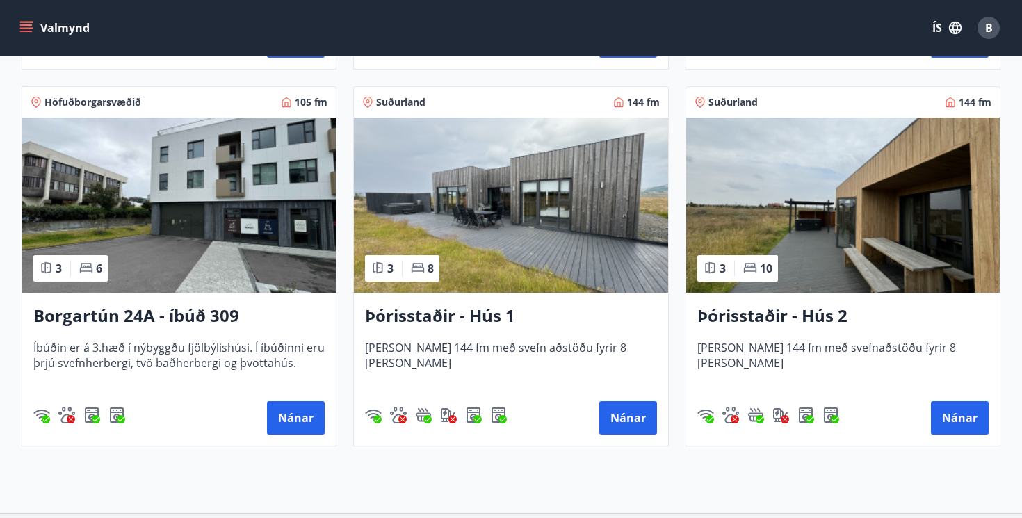
scroll to position [988, 0]
